Goal: Register for event/course

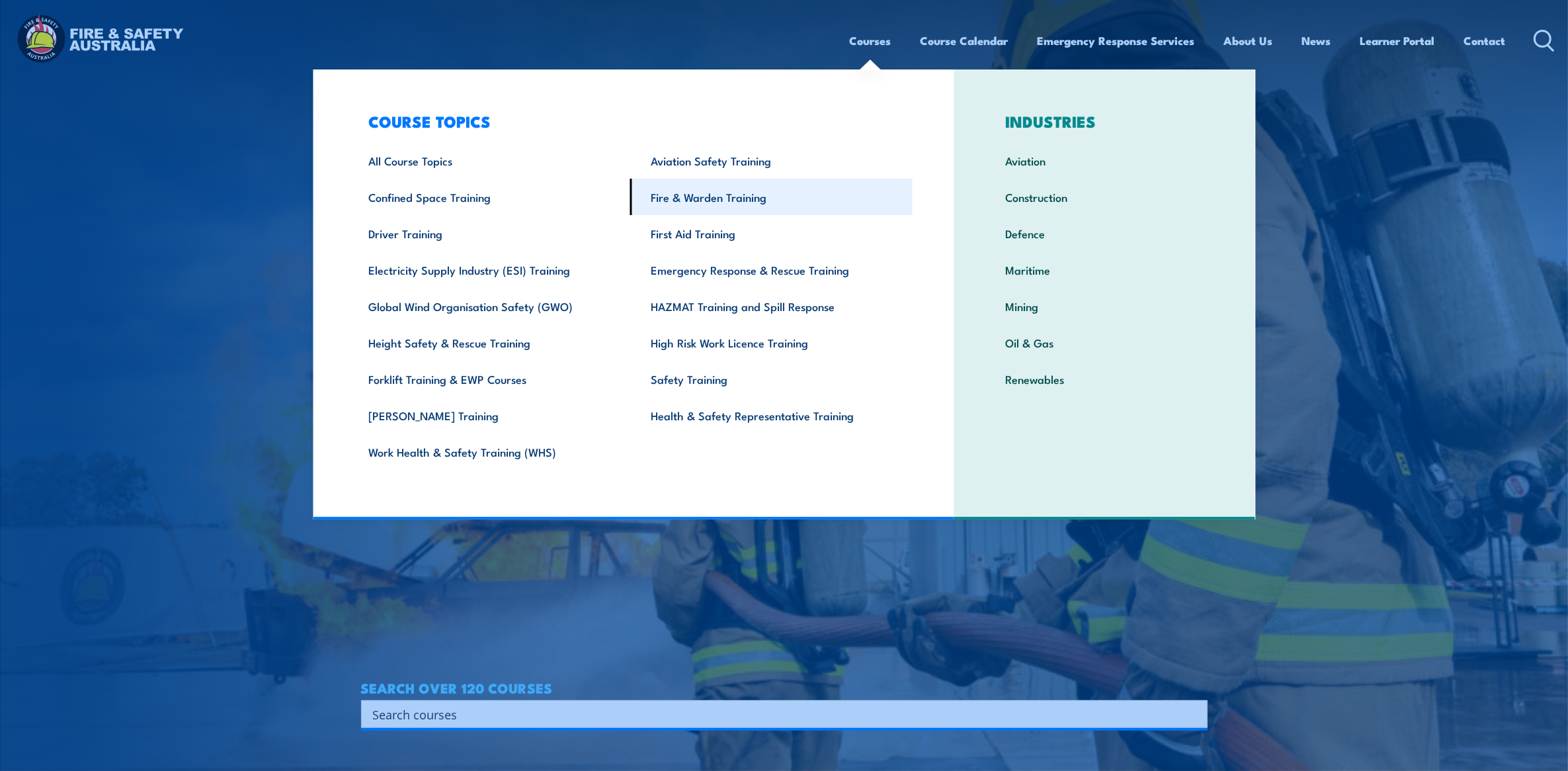
click at [750, 199] on link "Fire & Warden Training" at bounding box center [772, 197] width 282 height 37
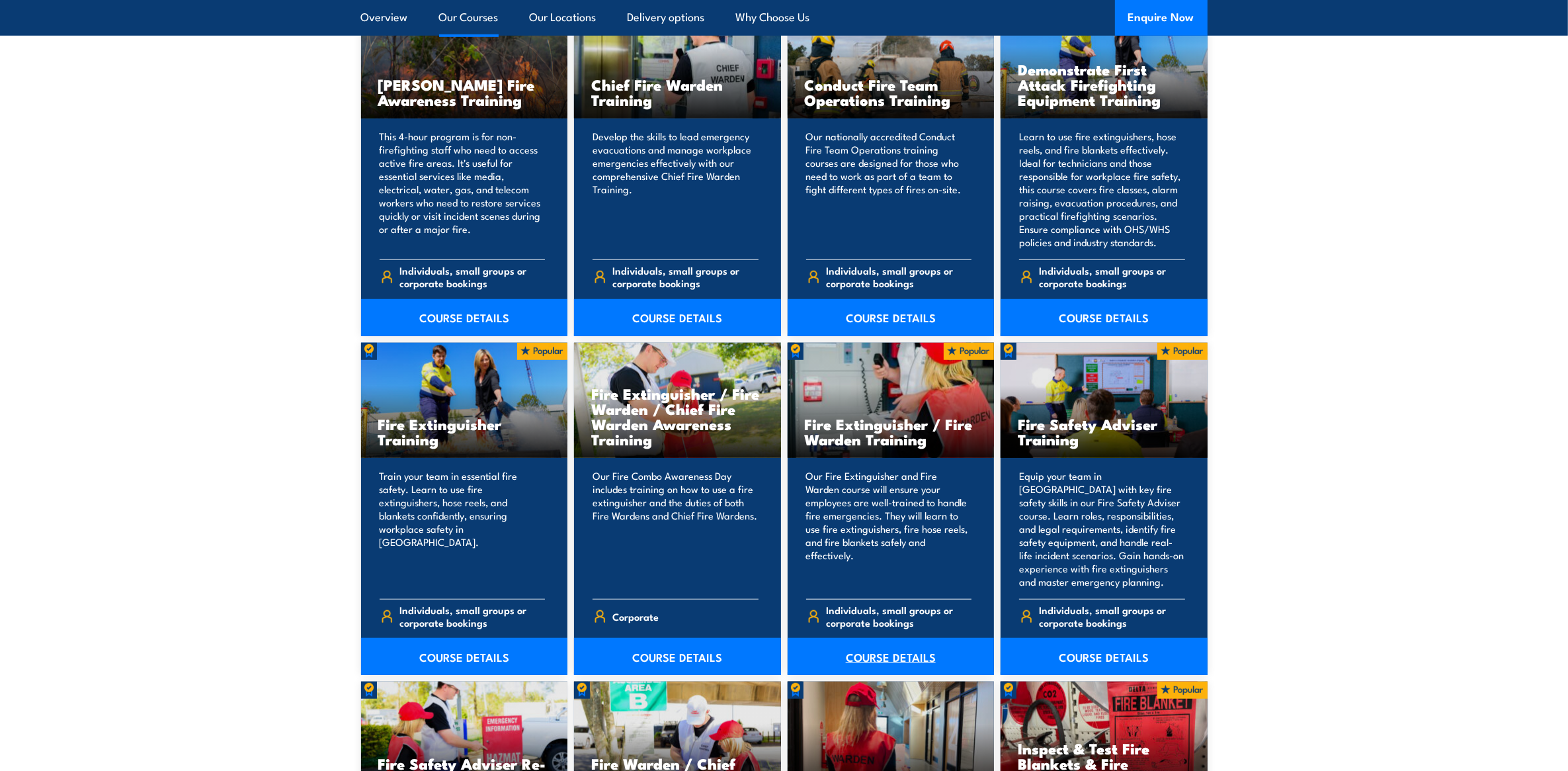
scroll to position [1158, 0]
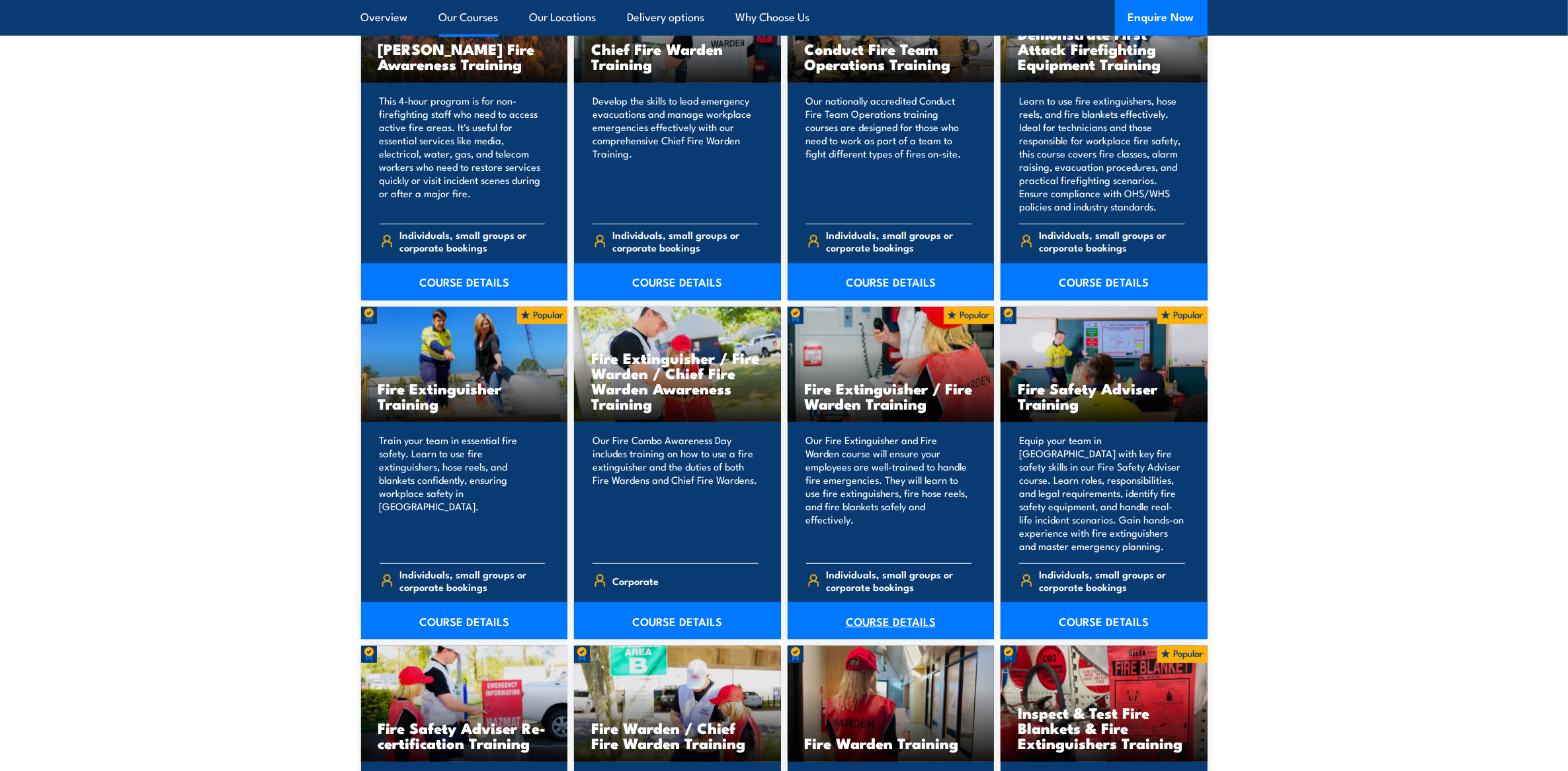
click at [880, 617] on link "COURSE DETAILS" at bounding box center [891, 620] width 207 height 37
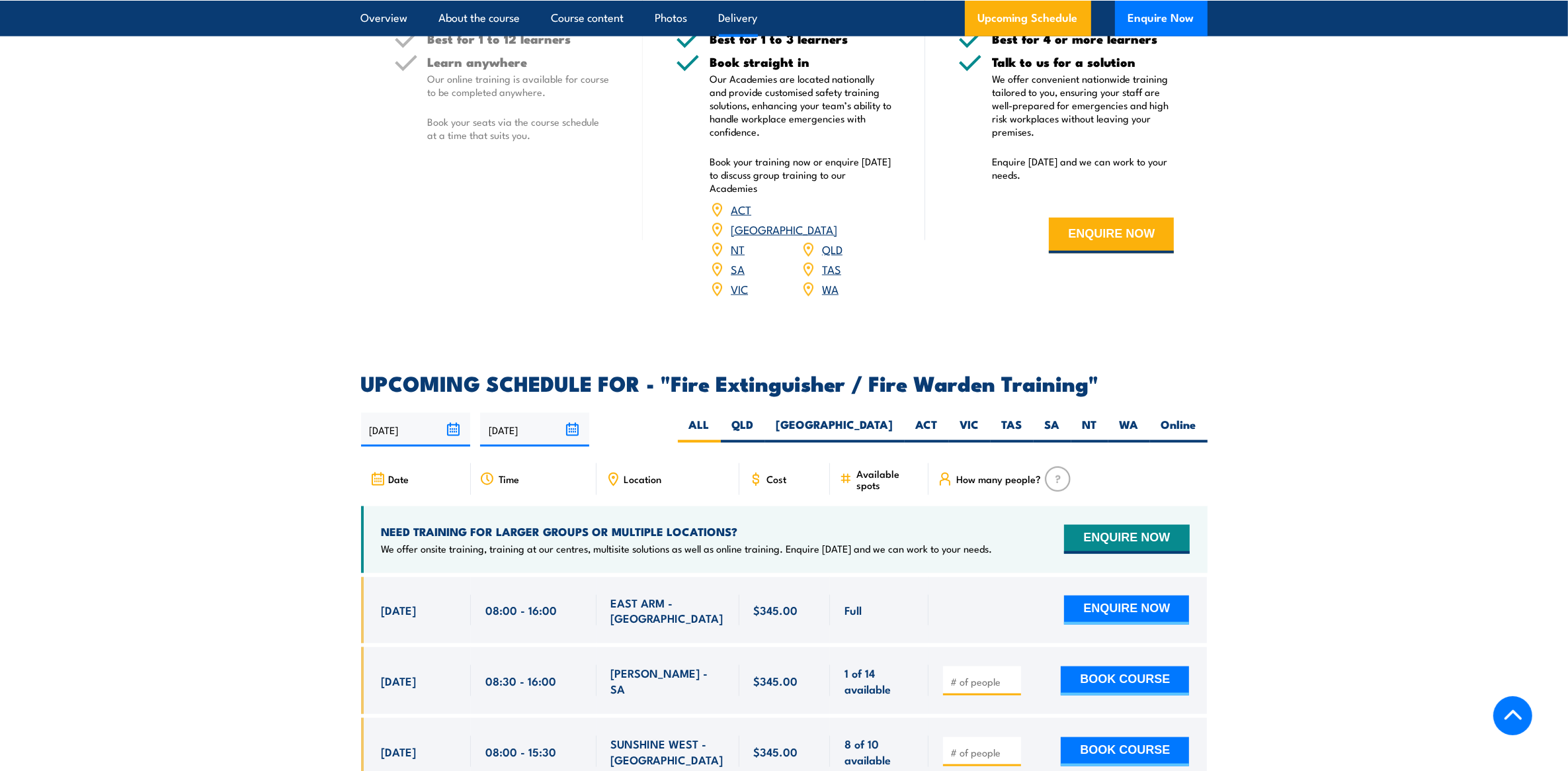
scroll to position [1903, 0]
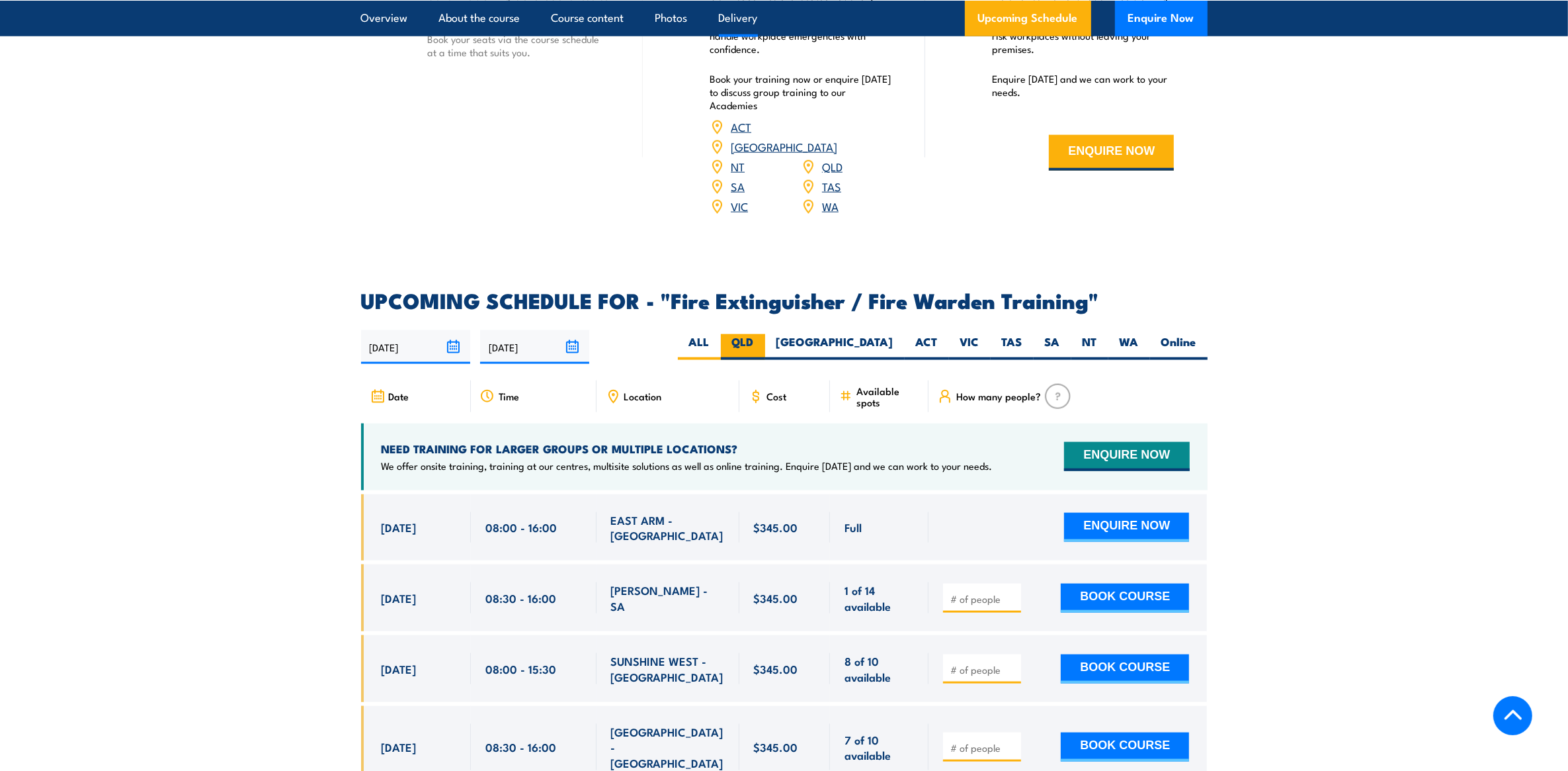
click at [766, 335] on label "QLD" at bounding box center [743, 347] width 44 height 26
click at [763, 335] on input "QLD" at bounding box center [758, 338] width 9 height 9
radio input "true"
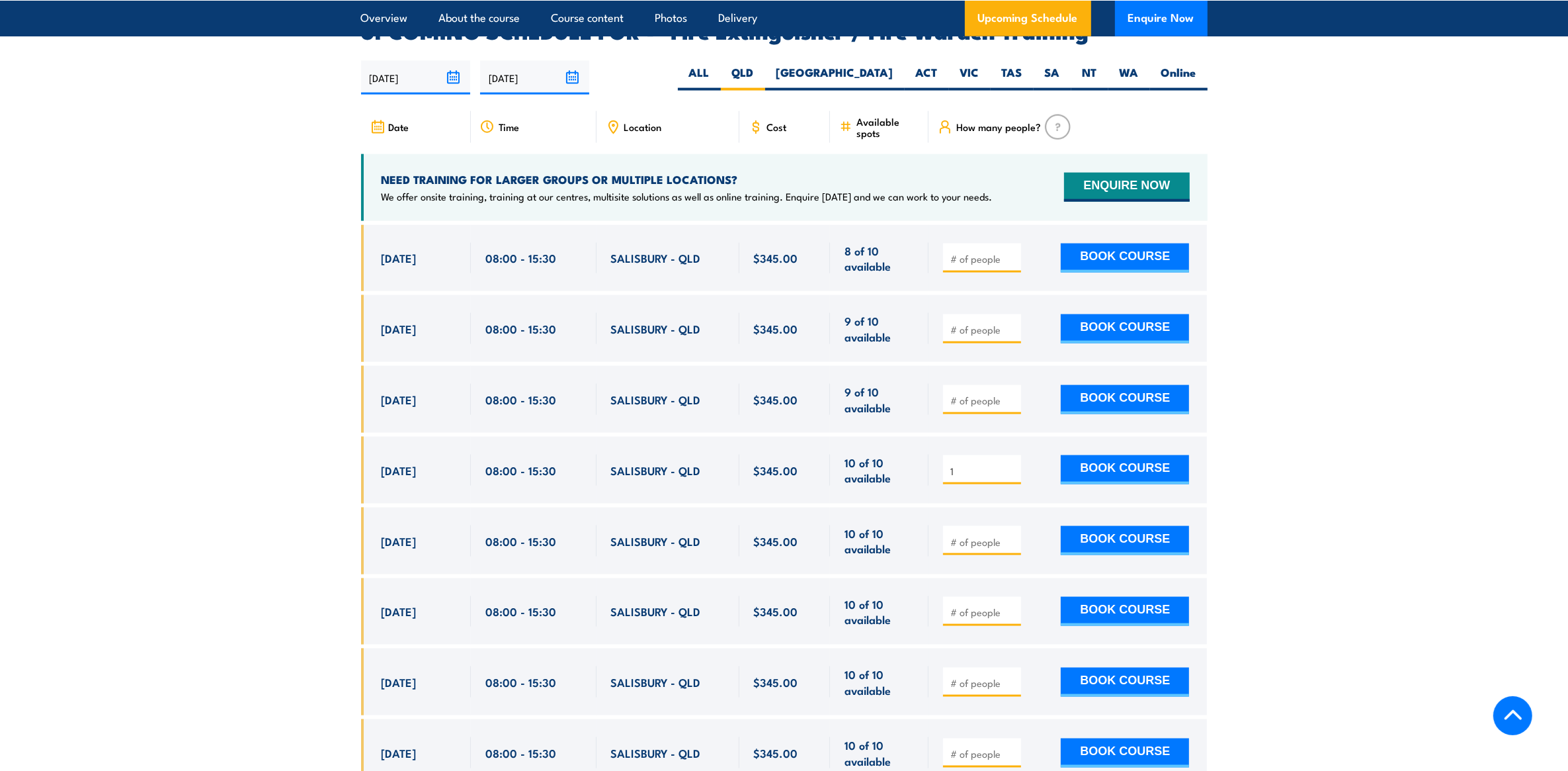
click at [1011, 464] on input "1" at bounding box center [983, 471] width 66 height 13
click at [1011, 464] on input "2" at bounding box center [983, 471] width 66 height 13
click at [1011, 464] on input "3" at bounding box center [983, 471] width 66 height 13
click at [1011, 464] on input "4" at bounding box center [983, 471] width 66 height 13
type input "5"
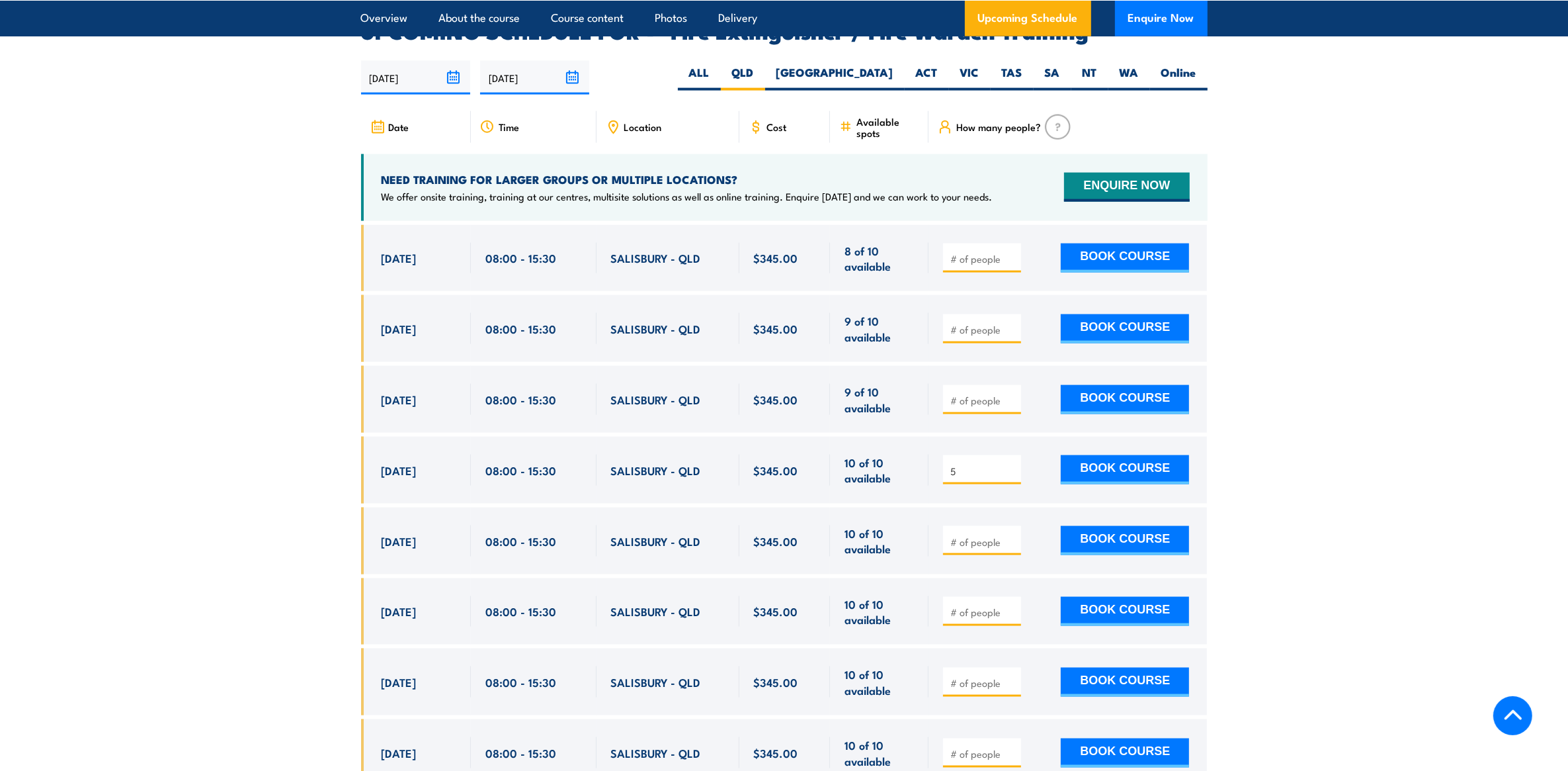
click at [1011, 464] on input "5" at bounding box center [983, 471] width 66 height 13
click at [1146, 456] on button "BOOK COURSE" at bounding box center [1125, 470] width 129 height 29
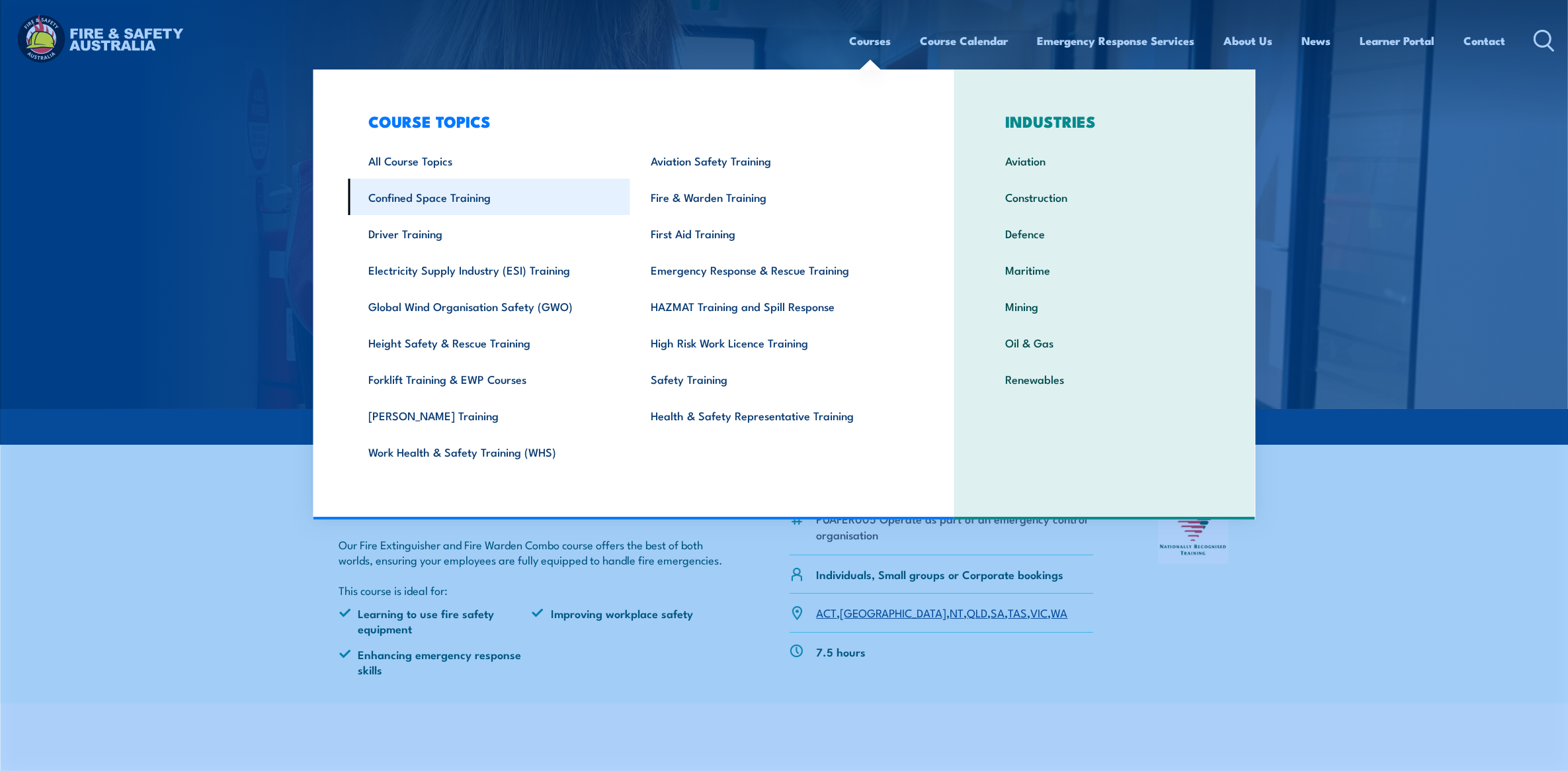
click at [455, 192] on link "Confined Space Training" at bounding box center [489, 197] width 282 height 37
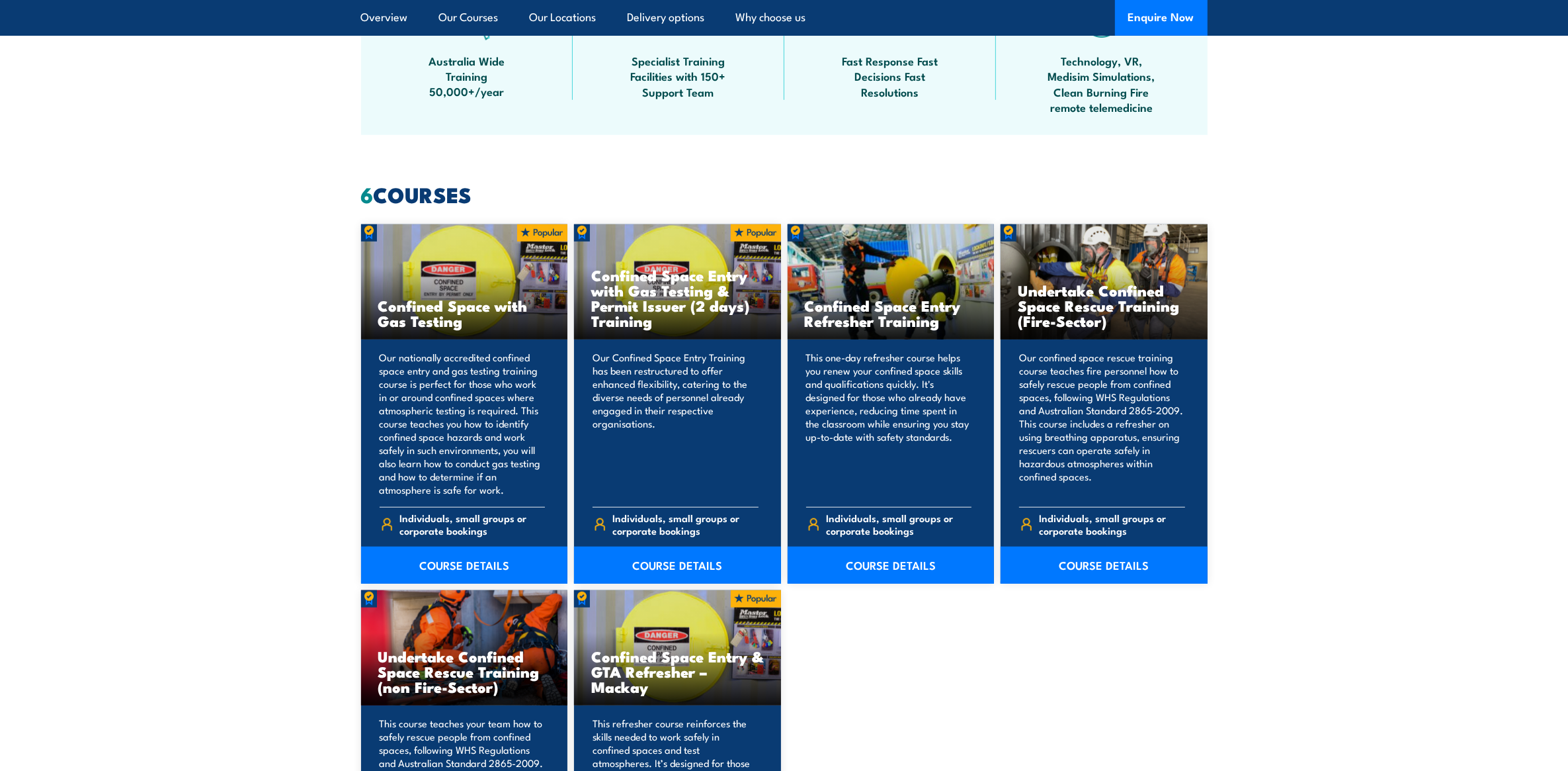
scroll to position [910, 0]
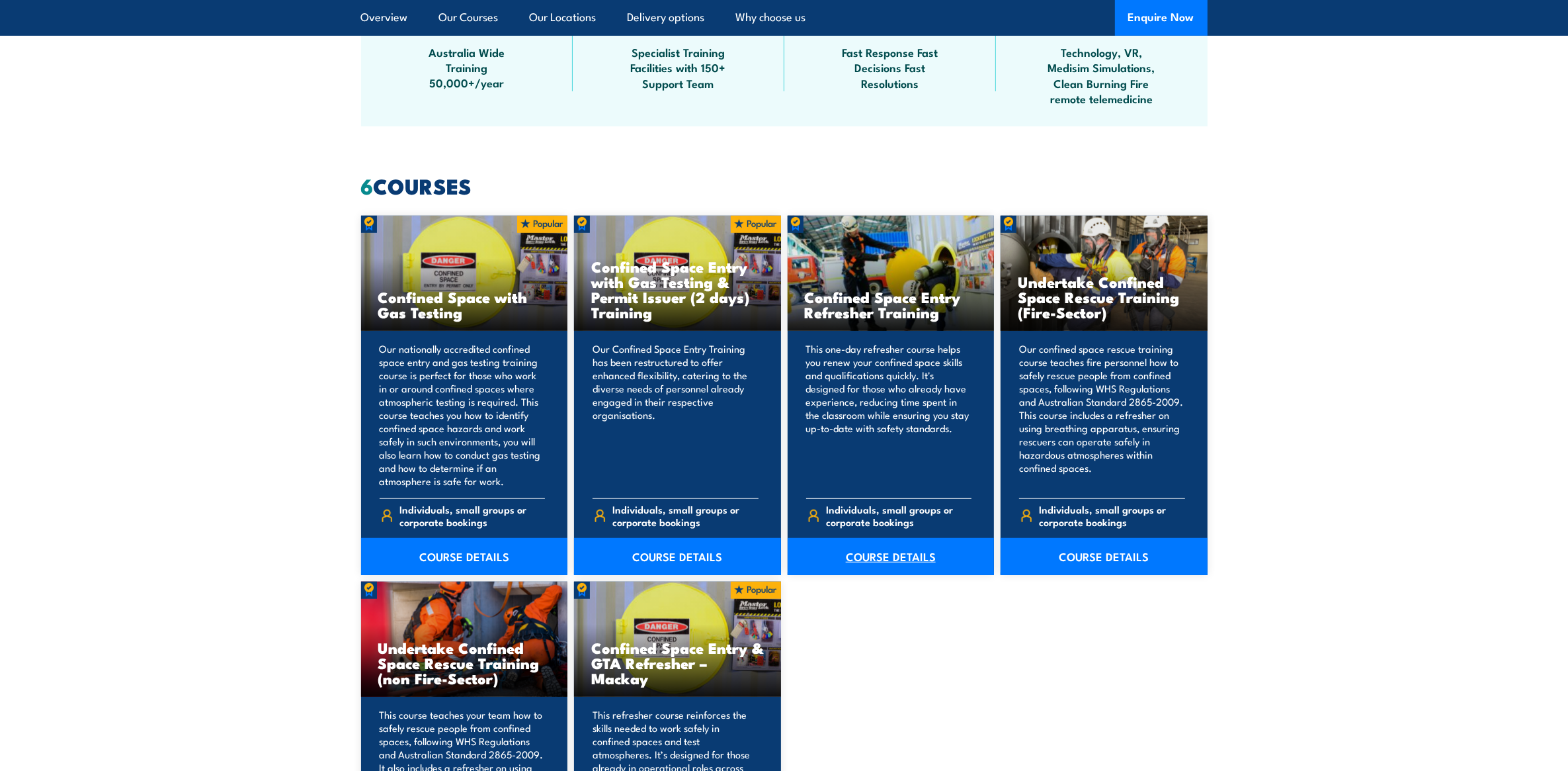
click at [877, 555] on link "COURSE DETAILS" at bounding box center [891, 557] width 207 height 37
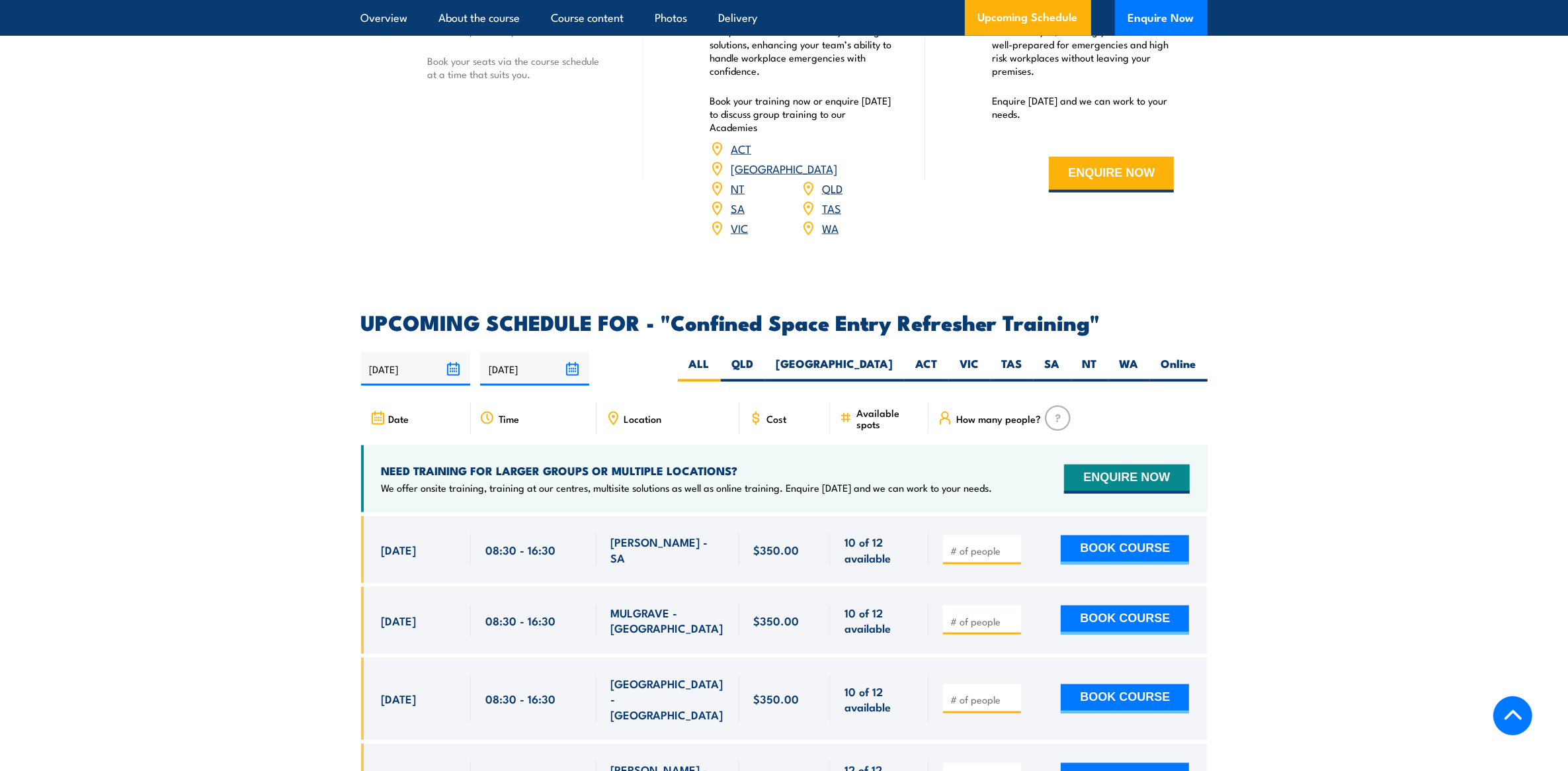
scroll to position [2151, 0]
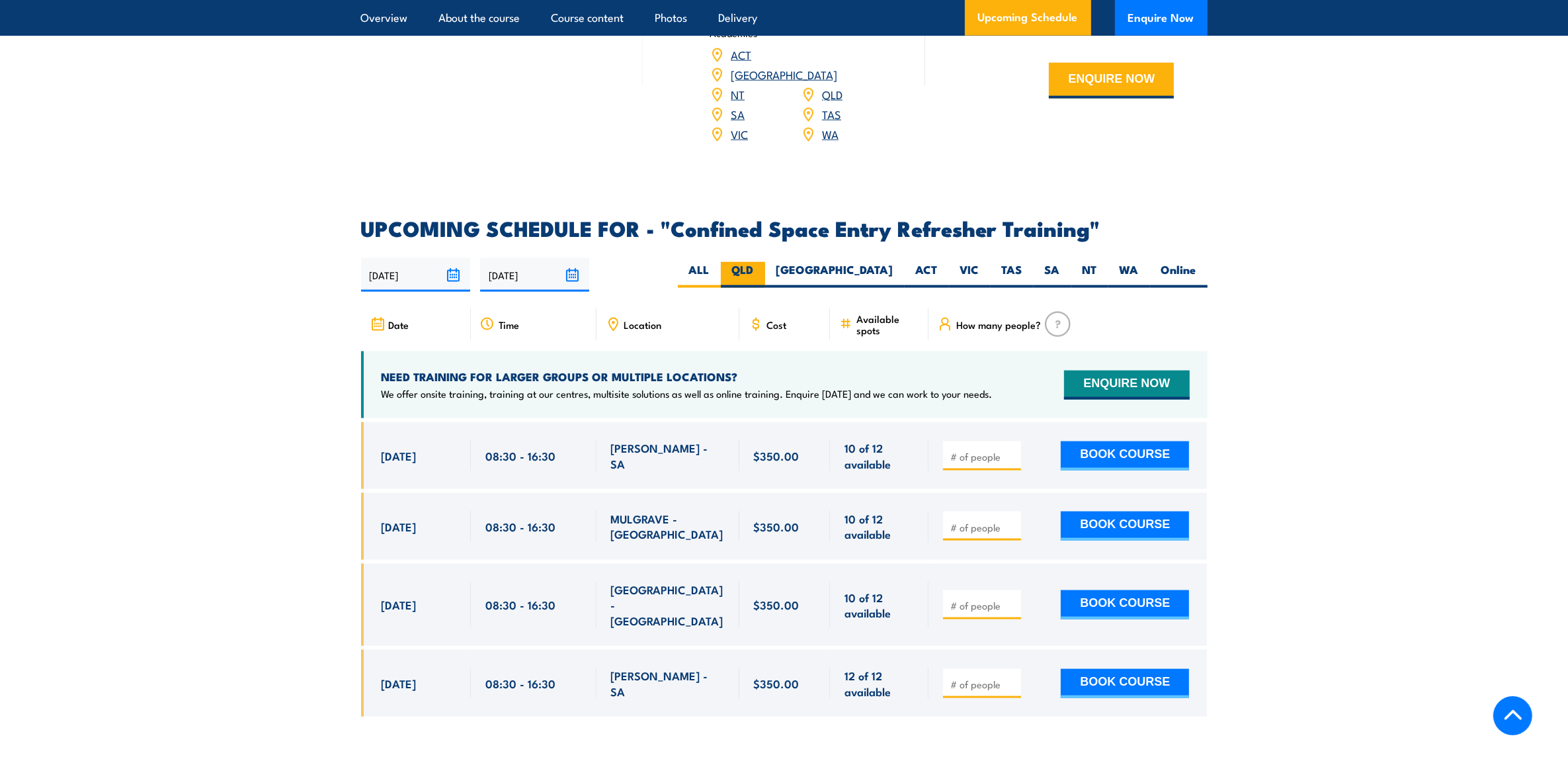
click at [766, 262] on label "QLD" at bounding box center [743, 275] width 44 height 26
click at [763, 262] on input "QLD" at bounding box center [758, 266] width 9 height 9
radio input "true"
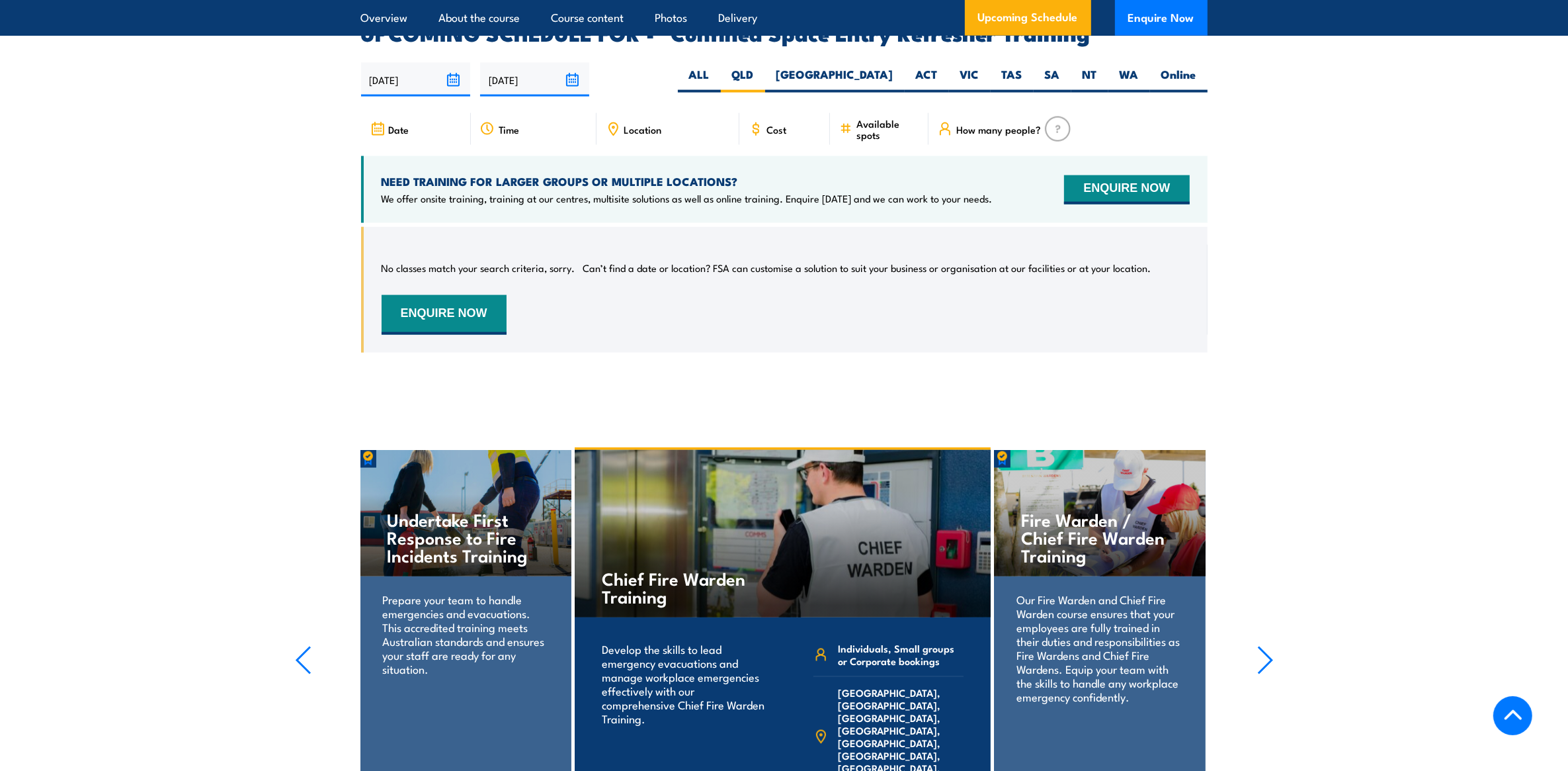
scroll to position [2098, 0]
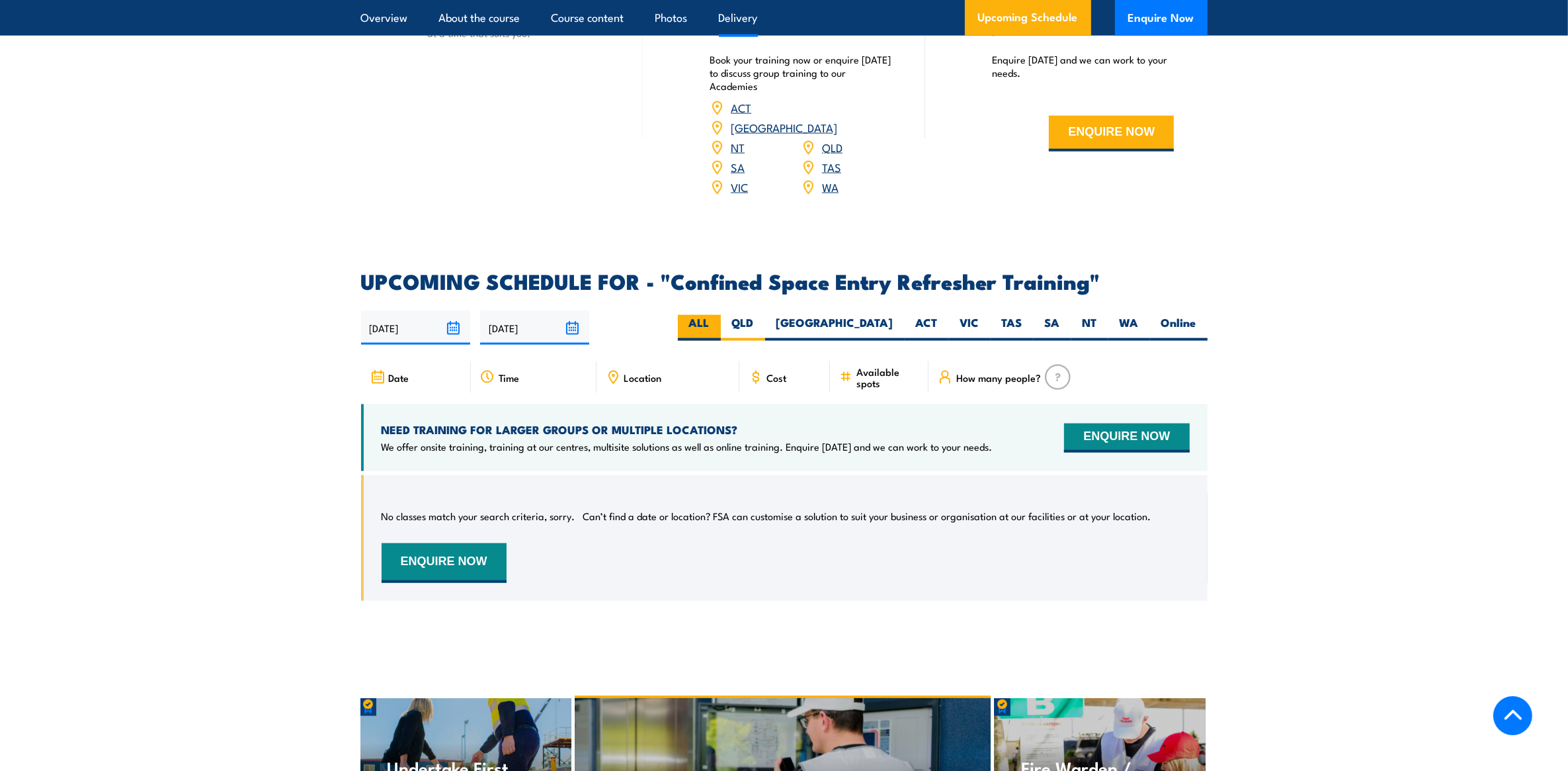
click at [721, 315] on label "ALL" at bounding box center [699, 328] width 43 height 26
click at [719, 315] on input "ALL" at bounding box center [714, 319] width 9 height 9
radio input "true"
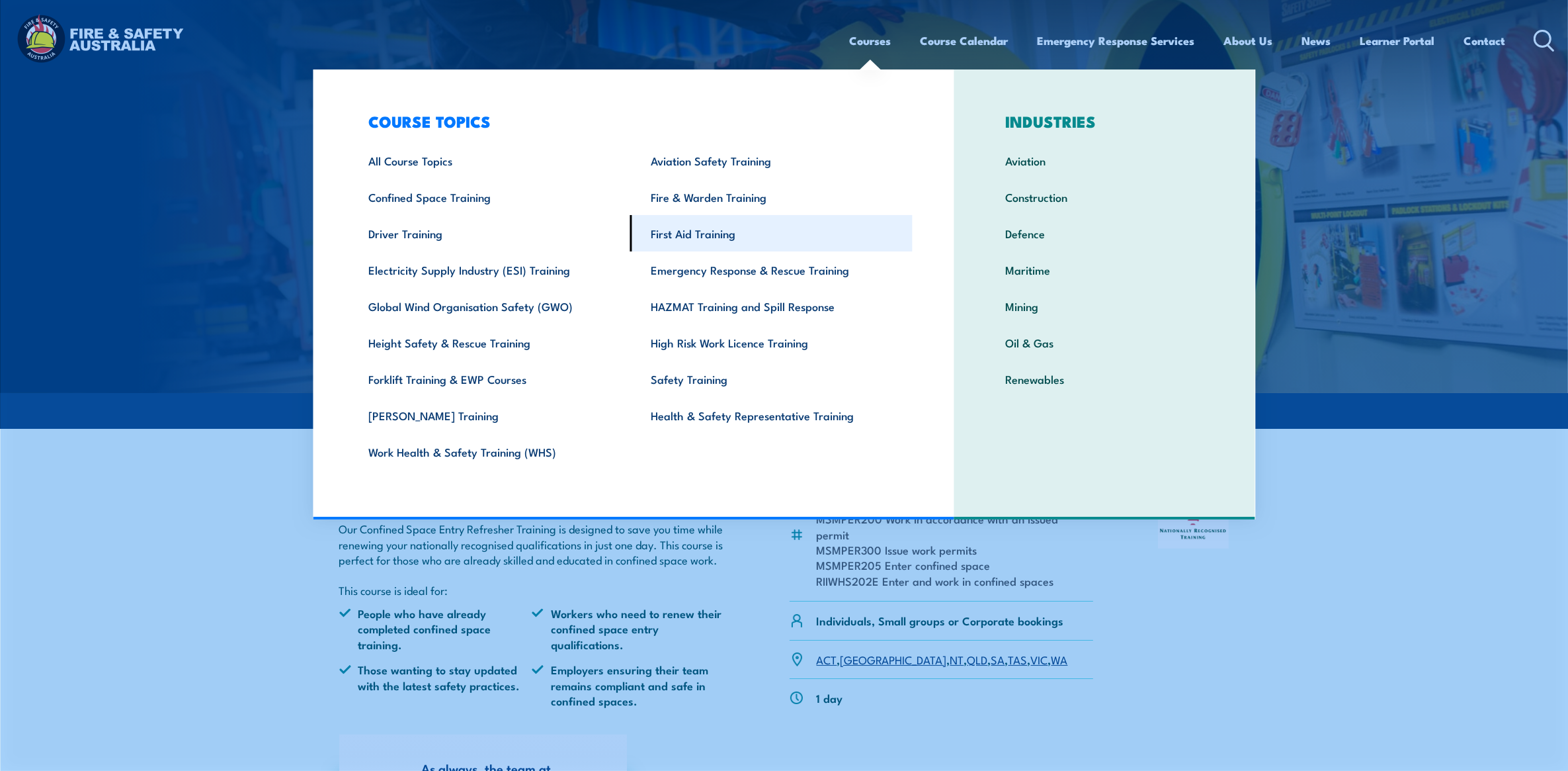
click at [711, 233] on link "First Aid Training" at bounding box center [772, 234] width 282 height 37
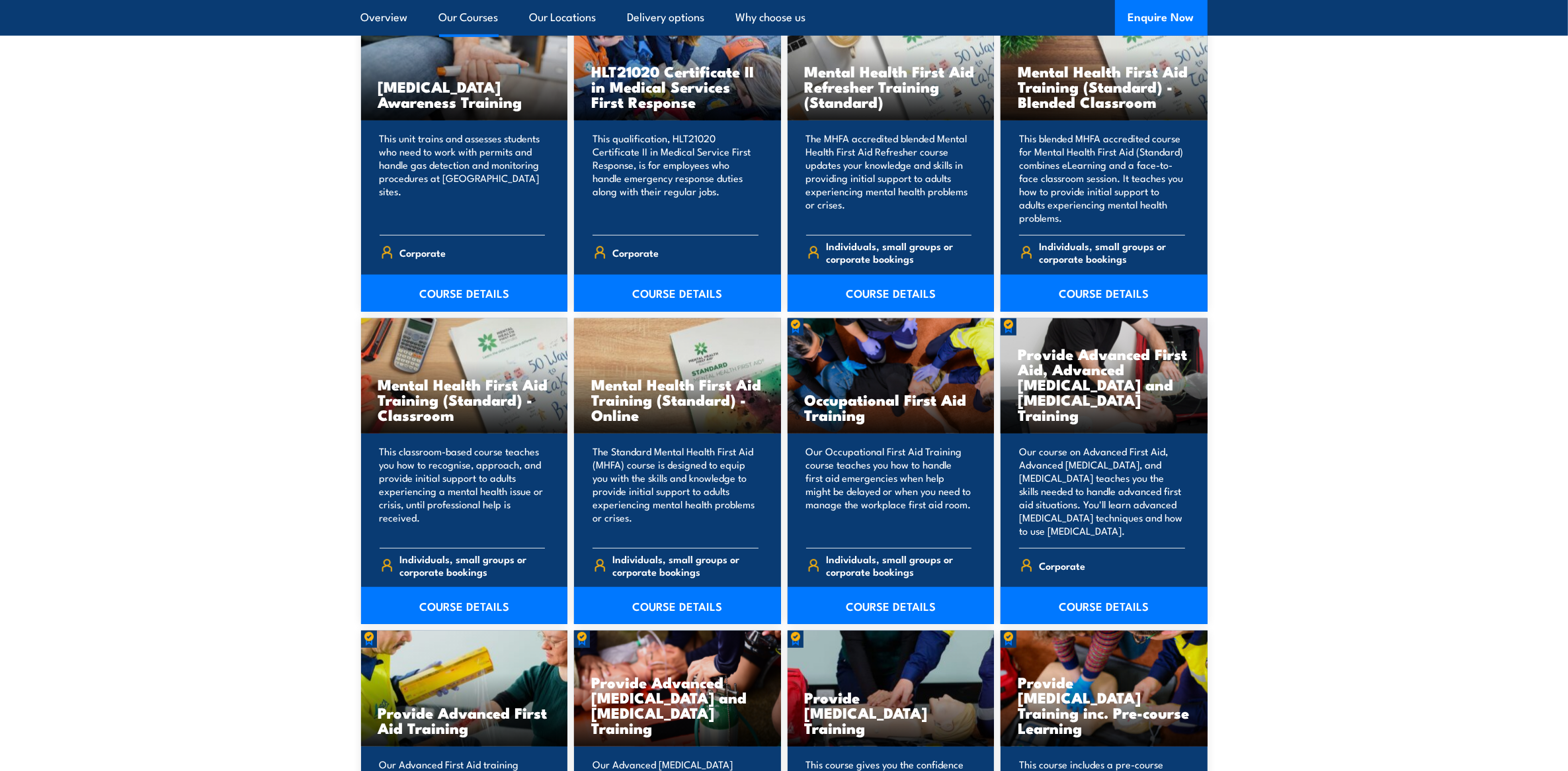
scroll to position [1158, 0]
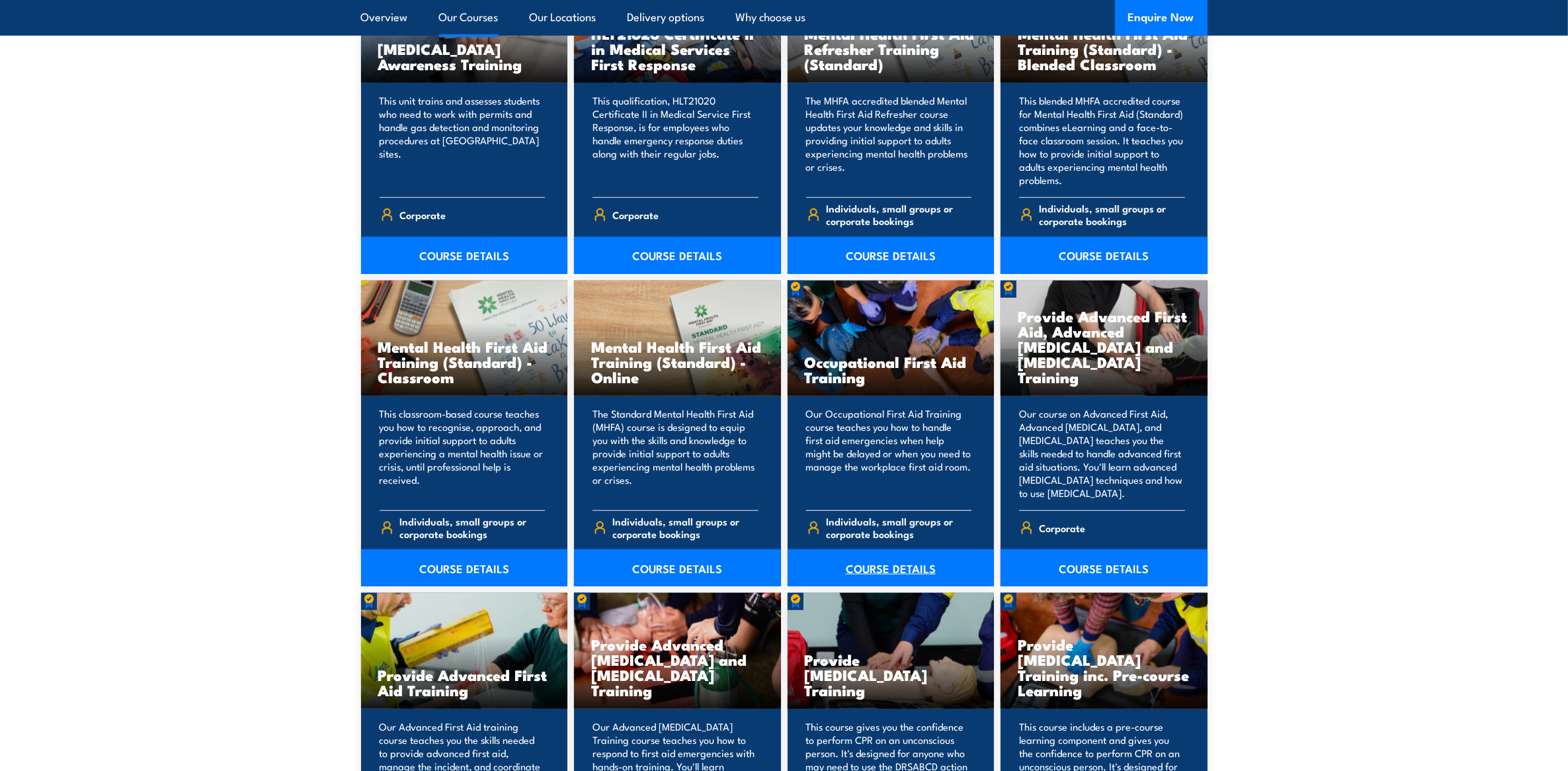
click at [883, 564] on link "COURSE DETAILS" at bounding box center [891, 567] width 207 height 37
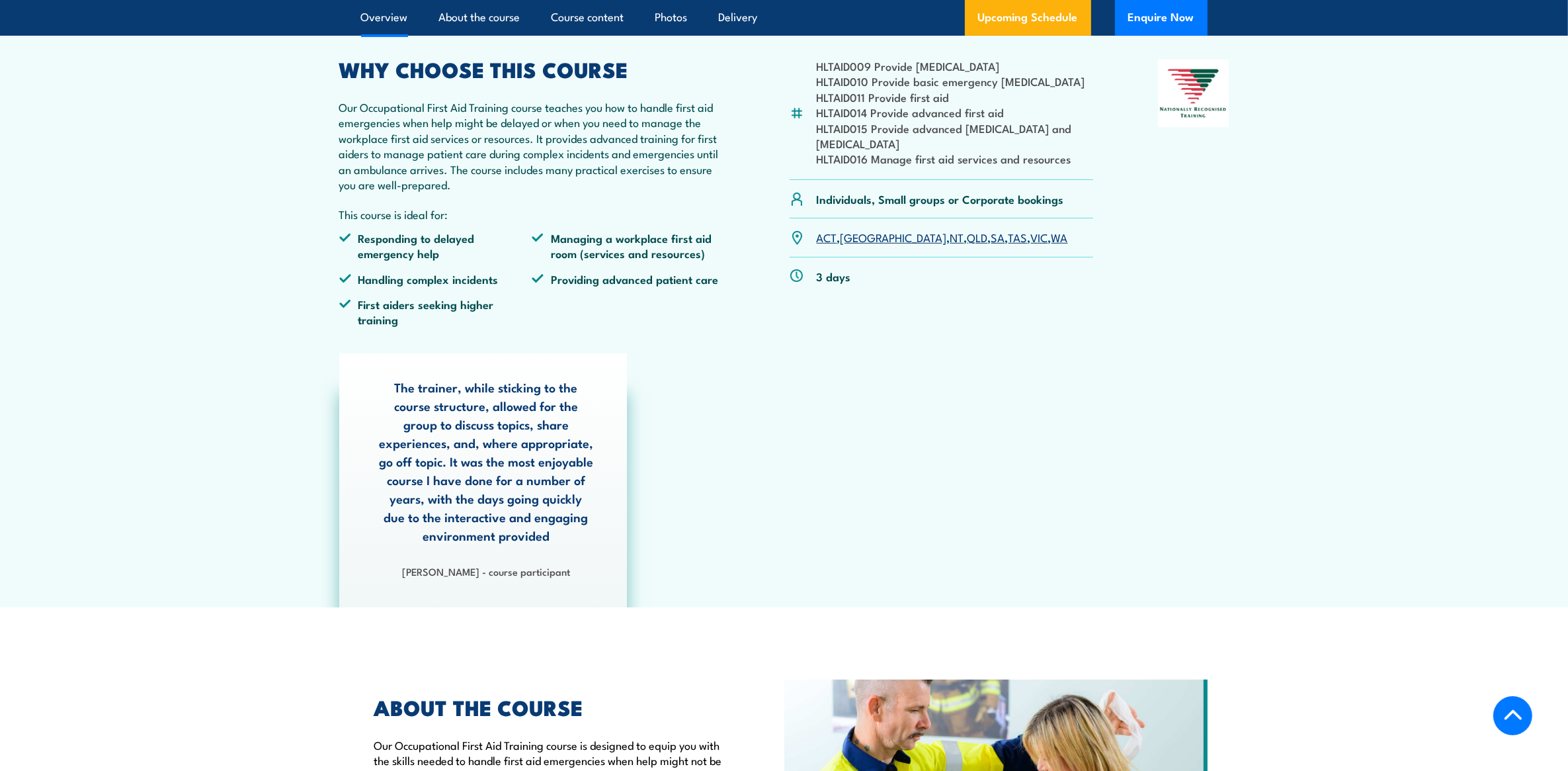
scroll to position [248, 0]
